Goal: Information Seeking & Learning: Learn about a topic

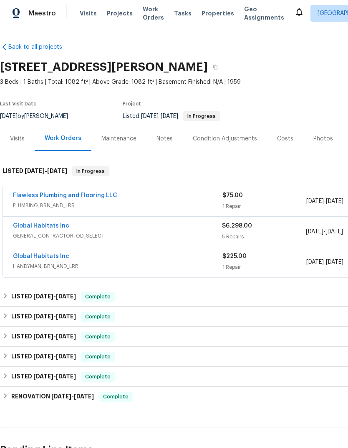
scroll to position [0, 0]
click at [203, 11] on span "Properties" at bounding box center [217, 13] width 33 height 8
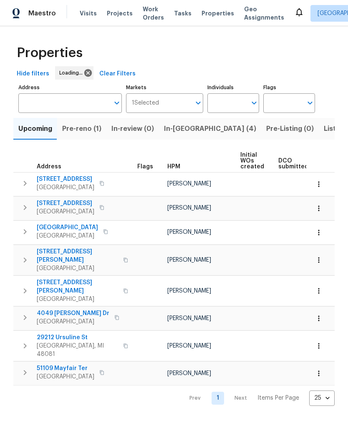
click at [183, 129] on span "In-[GEOGRAPHIC_DATA] (4)" at bounding box center [210, 129] width 92 height 12
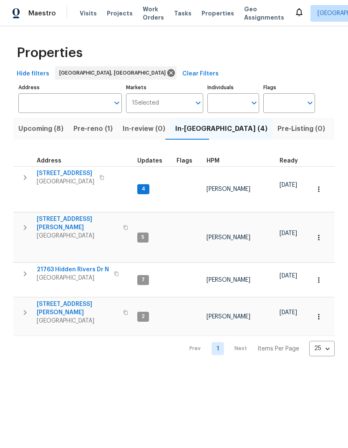
click at [42, 123] on button "Upcoming (8)" at bounding box center [40, 129] width 55 height 22
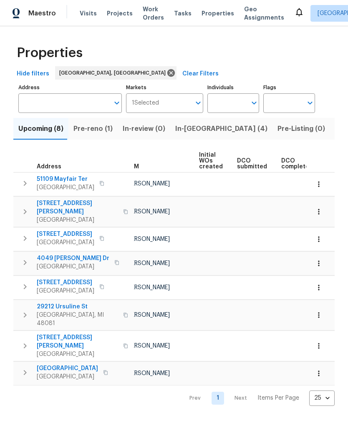
scroll to position [0, 118]
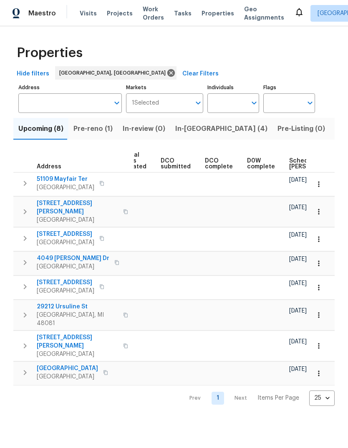
click at [290, 163] on span "Scheduled [PERSON_NAME]" at bounding box center [312, 164] width 47 height 12
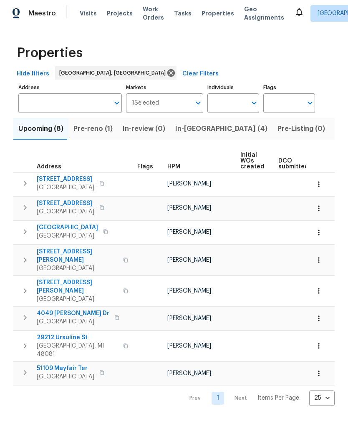
click at [99, 183] on icon "button" at bounding box center [101, 183] width 5 height 5
click at [63, 185] on span "[GEOGRAPHIC_DATA]" at bounding box center [66, 187] width 58 height 8
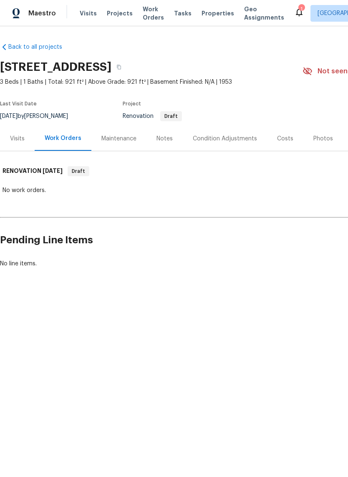
click at [211, 15] on span "Properties" at bounding box center [217, 13] width 33 height 8
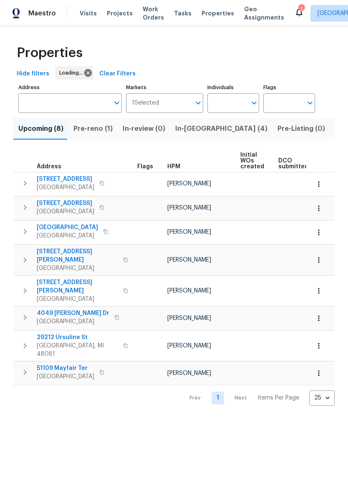
click at [193, 128] on span "In-[GEOGRAPHIC_DATA] (4)" at bounding box center [221, 129] width 92 height 12
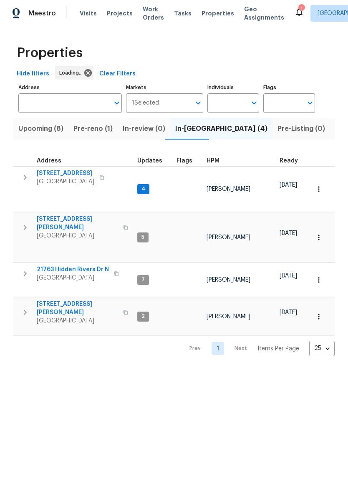
click at [49, 128] on span "Upcoming (8)" at bounding box center [40, 129] width 45 height 12
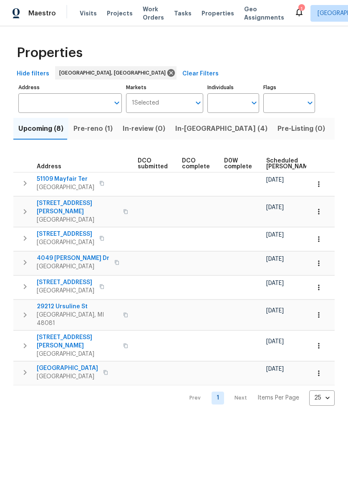
scroll to position [0, 149]
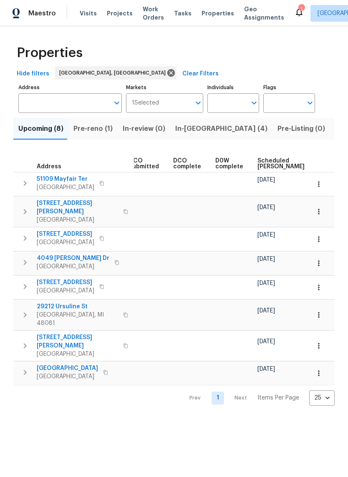
click at [262, 163] on span "Scheduled [PERSON_NAME]" at bounding box center [280, 164] width 47 height 12
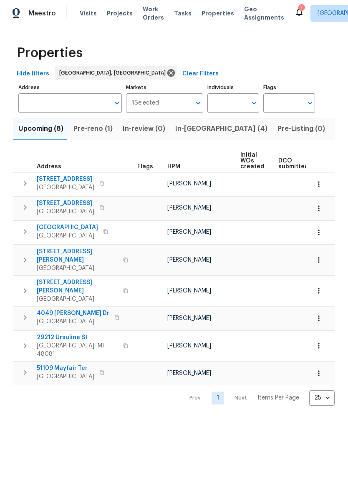
click at [99, 186] on icon "button" at bounding box center [101, 183] width 5 height 5
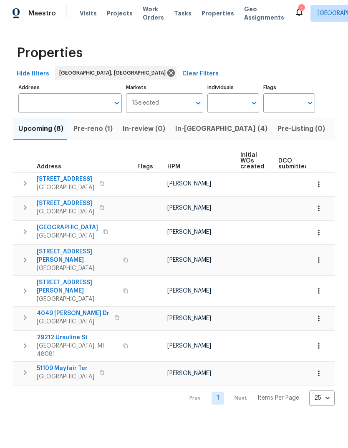
click at [330, 138] on button "Listed (12)" at bounding box center [352, 129] width 44 height 22
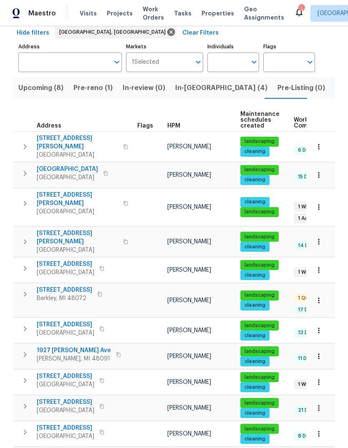
scroll to position [40, 0]
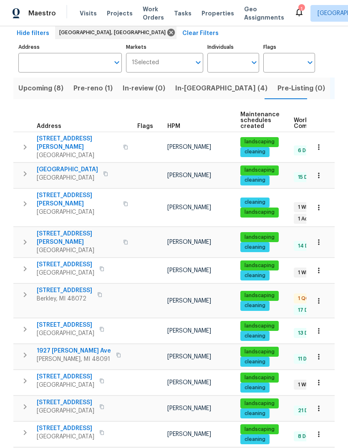
click at [50, 246] on span "[GEOGRAPHIC_DATA]" at bounding box center [77, 250] width 81 height 8
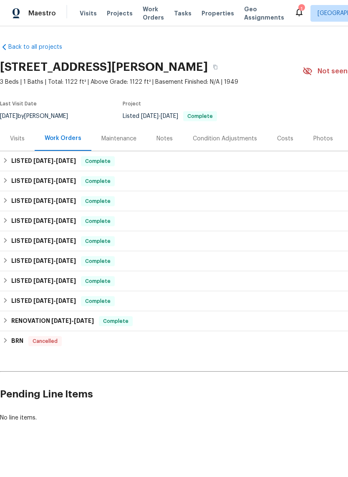
click at [288, 142] on div "Costs" at bounding box center [285, 139] width 16 height 8
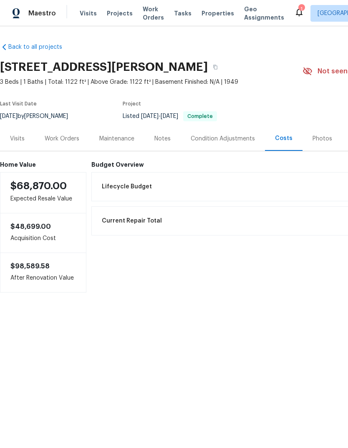
click at [210, 10] on span "Properties" at bounding box center [217, 13] width 33 height 8
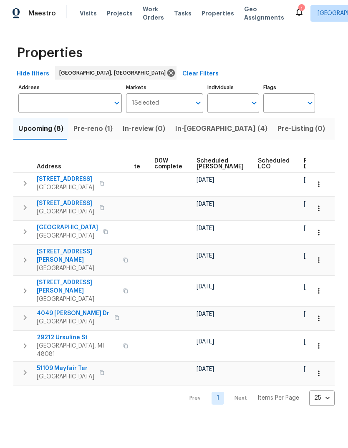
scroll to position [0, 210]
click at [197, 167] on span "Scheduled [PERSON_NAME]" at bounding box center [220, 164] width 47 height 12
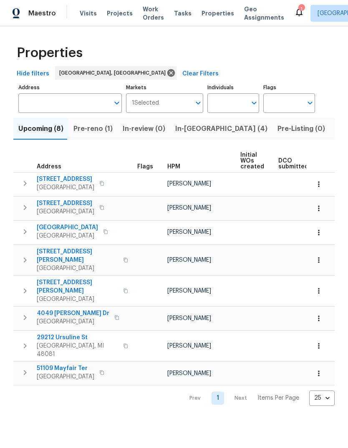
click at [195, 123] on button "In-[GEOGRAPHIC_DATA] (4)" at bounding box center [221, 129] width 102 height 22
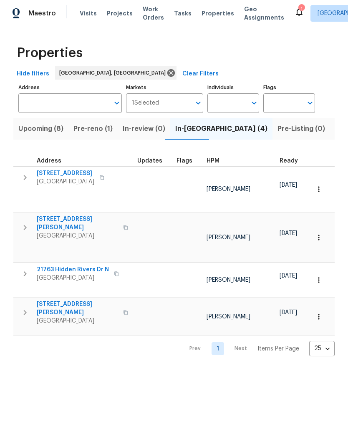
click at [81, 136] on button "Pre-reno (1)" at bounding box center [92, 129] width 49 height 22
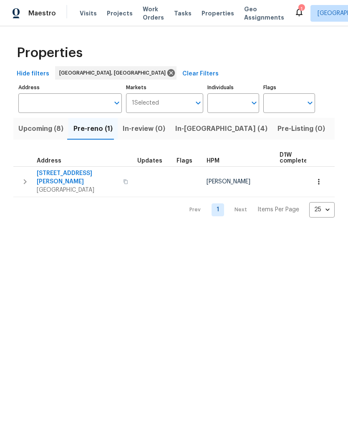
click at [39, 128] on span "Upcoming (8)" at bounding box center [40, 129] width 45 height 12
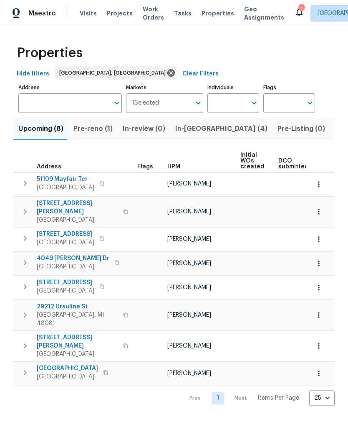
click at [77, 130] on span "Pre-reno (1)" at bounding box center [92, 129] width 39 height 12
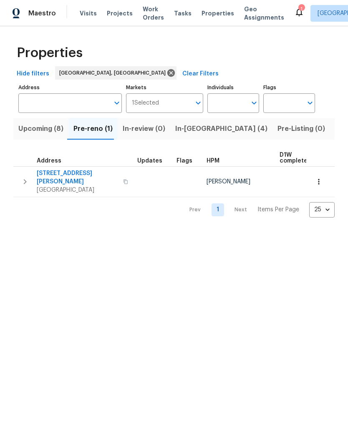
click at [58, 175] on span "23785 Wilmot Ave" at bounding box center [77, 177] width 81 height 17
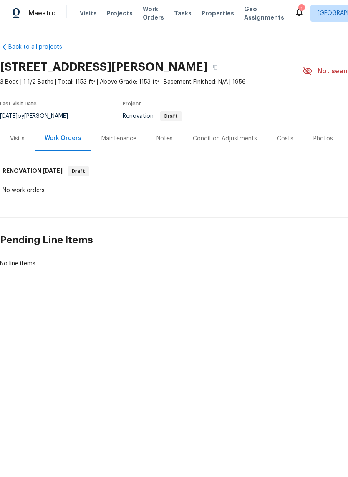
click at [242, 127] on div "Condition Adjustments" at bounding box center [225, 138] width 84 height 25
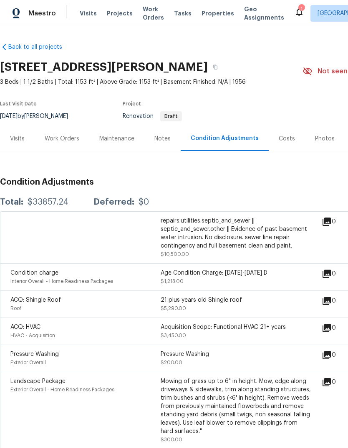
click at [20, 138] on div "Visits" at bounding box center [17, 139] width 15 height 8
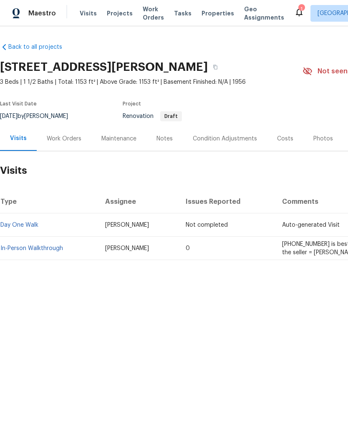
click at [63, 138] on div "Work Orders" at bounding box center [64, 139] width 35 height 8
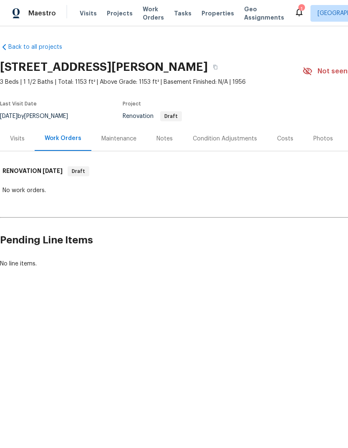
click at [121, 142] on div "Maintenance" at bounding box center [118, 139] width 35 height 8
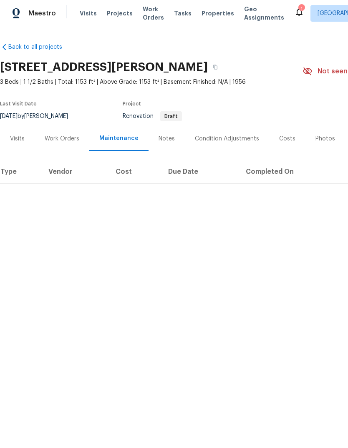
click at [154, 145] on div "Notes" at bounding box center [166, 138] width 36 height 25
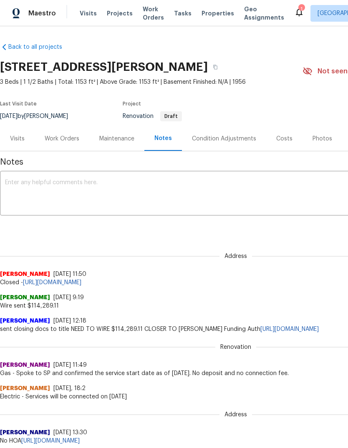
click at [18, 128] on div "Visits" at bounding box center [17, 138] width 35 height 25
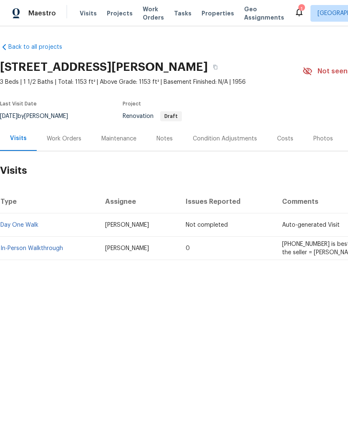
click at [38, 246] on link "In-Person Walkthrough" at bounding box center [31, 249] width 63 height 6
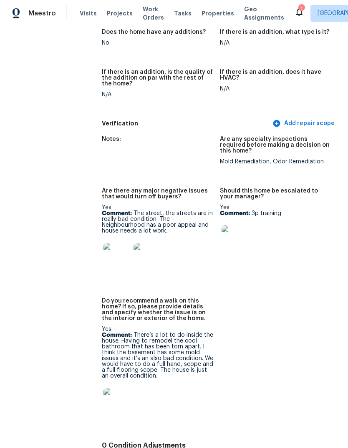
scroll to position [2005, 0]
click at [117, 243] on img at bounding box center [116, 256] width 27 height 27
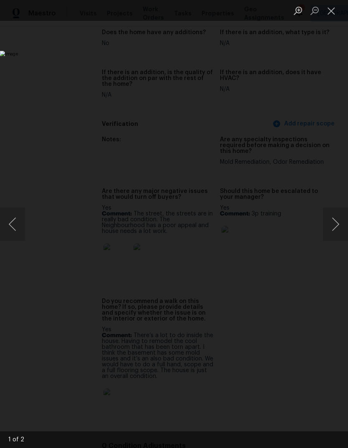
click at [331, 228] on button "Next image" at bounding box center [335, 224] width 25 height 33
click at [328, 230] on button "Next image" at bounding box center [335, 224] width 25 height 33
click at [269, 232] on img "Lightbox" at bounding box center [134, 224] width 269 height 346
click at [336, 11] on button "Close lightbox" at bounding box center [331, 10] width 17 height 15
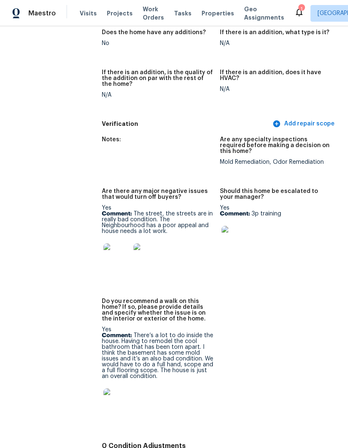
click at [231, 226] on img at bounding box center [234, 239] width 27 height 27
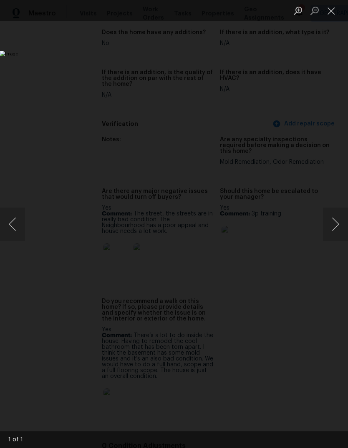
click at [331, 6] on button "Close lightbox" at bounding box center [331, 10] width 17 height 15
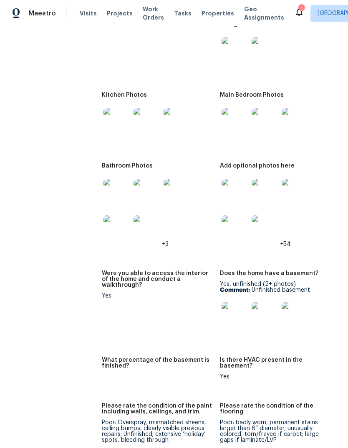
scroll to position [1083, 0]
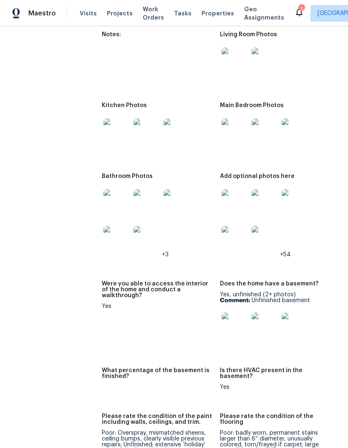
click at [258, 226] on img at bounding box center [264, 239] width 27 height 27
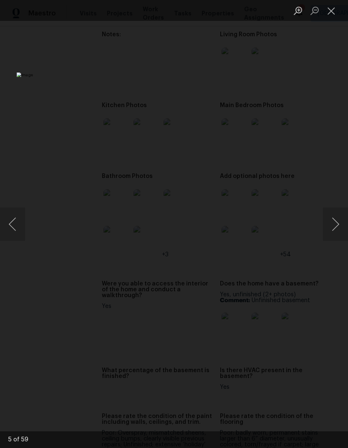
click at [335, 225] on button "Next image" at bounding box center [335, 224] width 25 height 33
click at [329, 228] on button "Next image" at bounding box center [335, 224] width 25 height 33
click at [331, 228] on button "Next image" at bounding box center [335, 224] width 25 height 33
click at [332, 225] on button "Next image" at bounding box center [335, 224] width 25 height 33
click at [331, 227] on button "Next image" at bounding box center [335, 224] width 25 height 33
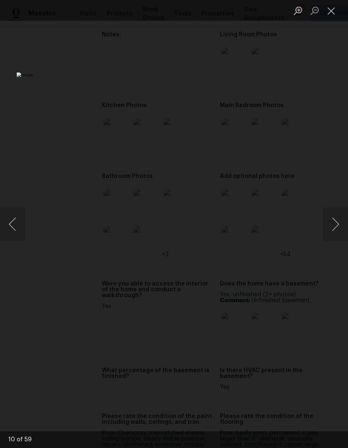
click at [329, 228] on button "Next image" at bounding box center [335, 224] width 25 height 33
click at [329, 229] on button "Next image" at bounding box center [335, 224] width 25 height 33
click at [326, 232] on button "Next image" at bounding box center [335, 224] width 25 height 33
click at [325, 232] on button "Next image" at bounding box center [335, 224] width 25 height 33
click at [324, 232] on button "Next image" at bounding box center [335, 224] width 25 height 33
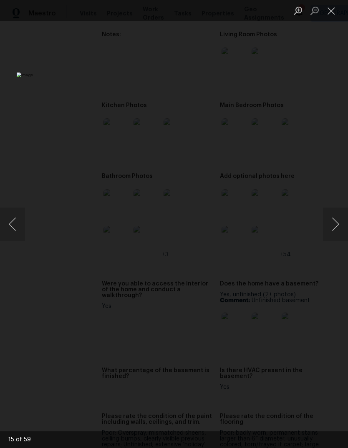
click at [323, 231] on button "Next image" at bounding box center [335, 224] width 25 height 33
click at [252, 228] on img "Lightbox" at bounding box center [134, 224] width 235 height 303
click at [252, 225] on img "Lightbox" at bounding box center [134, 224] width 235 height 303
click at [333, 223] on button "Next image" at bounding box center [335, 224] width 25 height 33
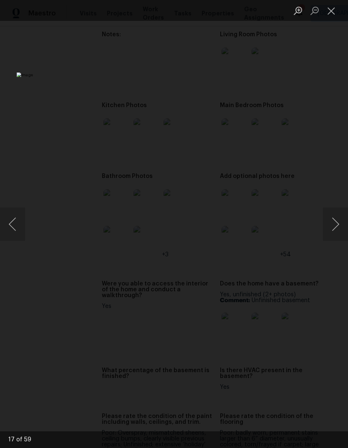
click at [333, 223] on button "Next image" at bounding box center [335, 224] width 25 height 33
click at [331, 225] on button "Next image" at bounding box center [335, 224] width 25 height 33
click at [330, 224] on button "Next image" at bounding box center [335, 224] width 25 height 33
click at [328, 218] on button "Next image" at bounding box center [335, 224] width 25 height 33
click at [328, 17] on button "Close lightbox" at bounding box center [331, 10] width 17 height 15
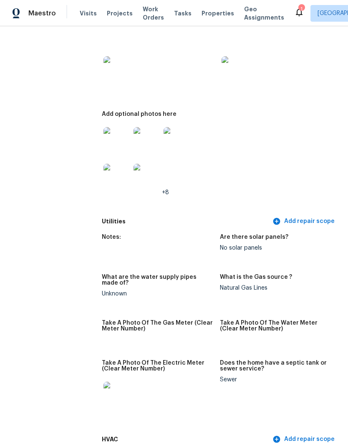
scroll to position [0, 0]
click at [213, 14] on span "Properties" at bounding box center [217, 13] width 33 height 8
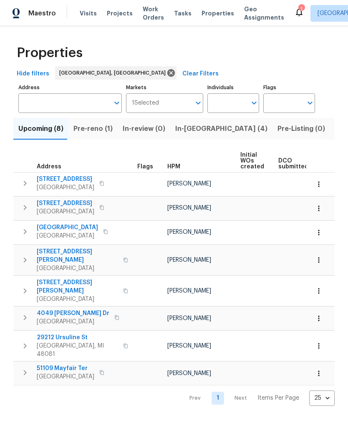
click at [100, 129] on span "Pre-reno (1)" at bounding box center [92, 129] width 39 height 12
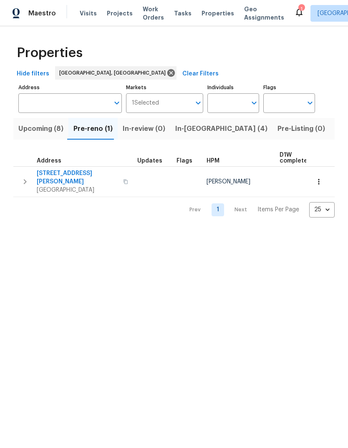
click at [73, 174] on span "23785 Wilmot Ave" at bounding box center [77, 177] width 81 height 17
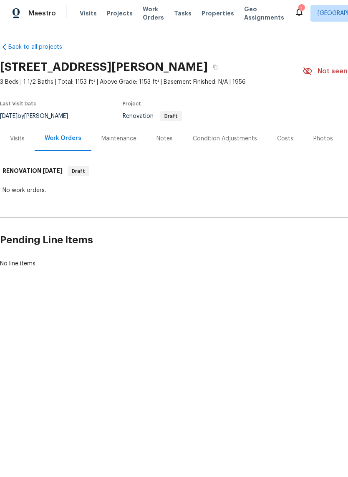
click at [20, 136] on div "Visits" at bounding box center [17, 139] width 15 height 8
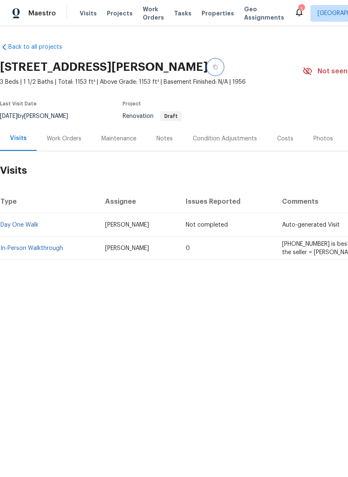
click at [218, 65] on icon "button" at bounding box center [215, 67] width 5 height 5
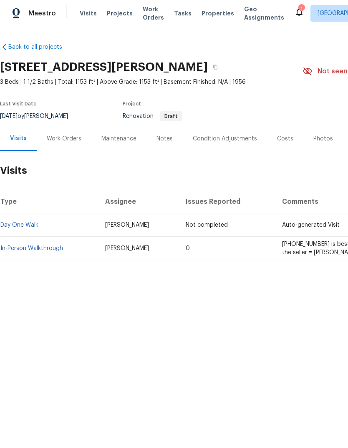
click at [215, 11] on span "Properties" at bounding box center [217, 13] width 33 height 8
